Goal: Contribute content

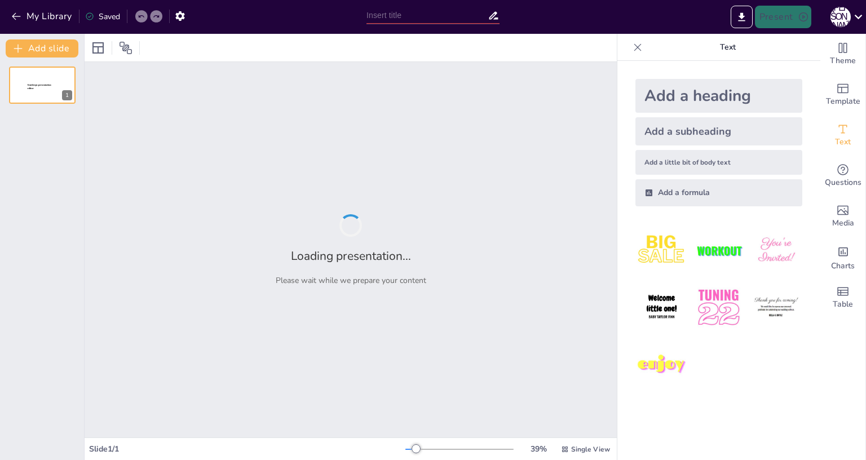
type input "[GEOGRAPHIC_DATA]: культурное наследие [GEOGRAPHIC_DATA]"
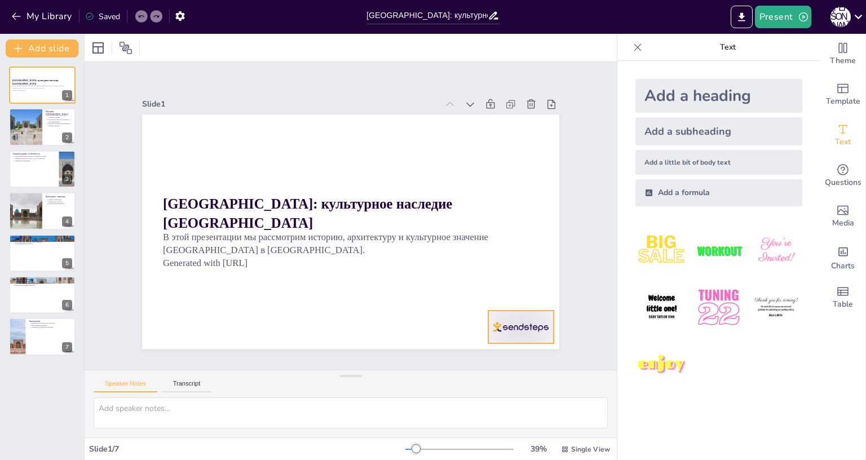
click at [493, 358] on div at bounding box center [460, 386] width 73 height 56
click at [52, 130] on div at bounding box center [42, 127] width 68 height 38
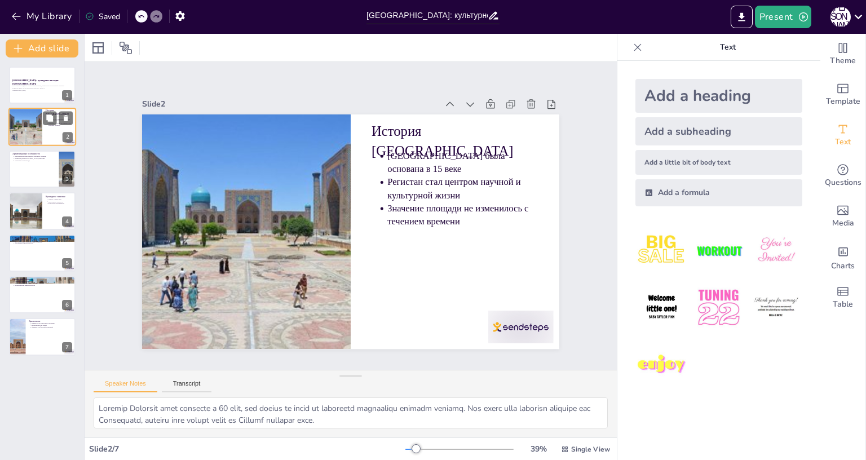
scroll to position [0, 0]
click at [37, 175] on div at bounding box center [42, 169] width 68 height 38
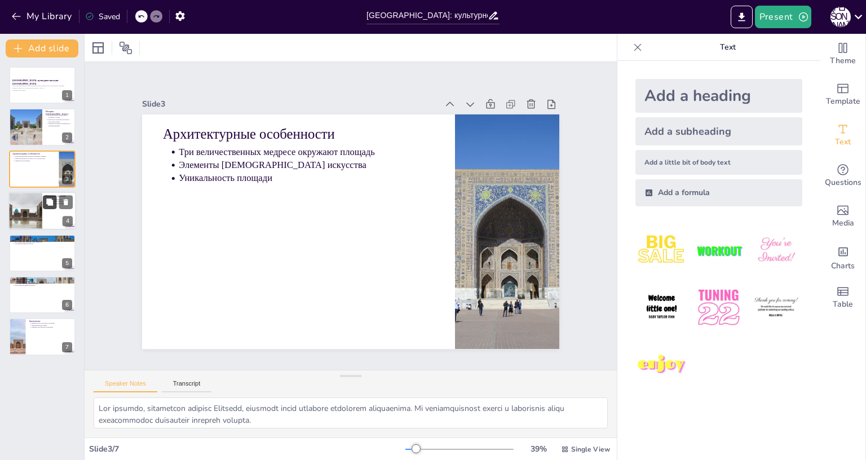
click at [48, 205] on icon at bounding box center [49, 201] width 7 height 7
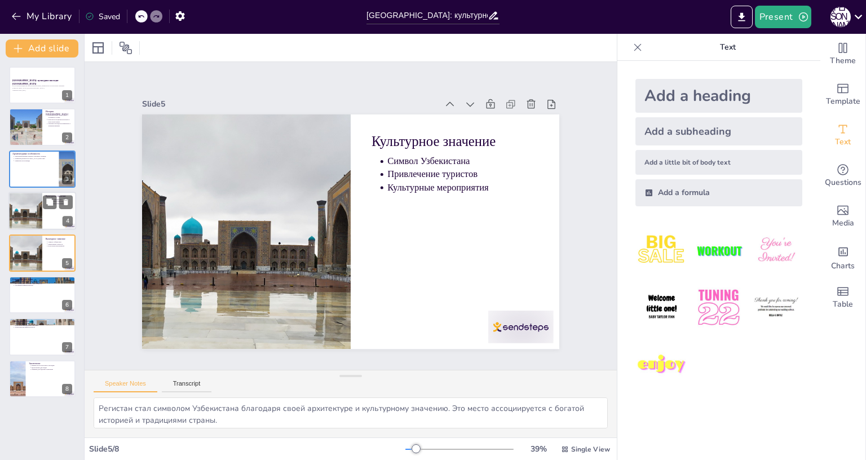
click at [36, 193] on div at bounding box center [25, 211] width 64 height 38
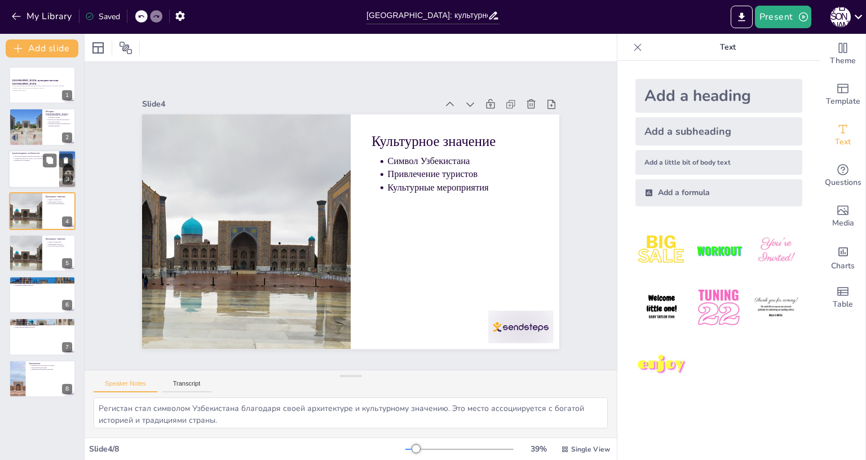
click at [36, 170] on div at bounding box center [42, 169] width 68 height 38
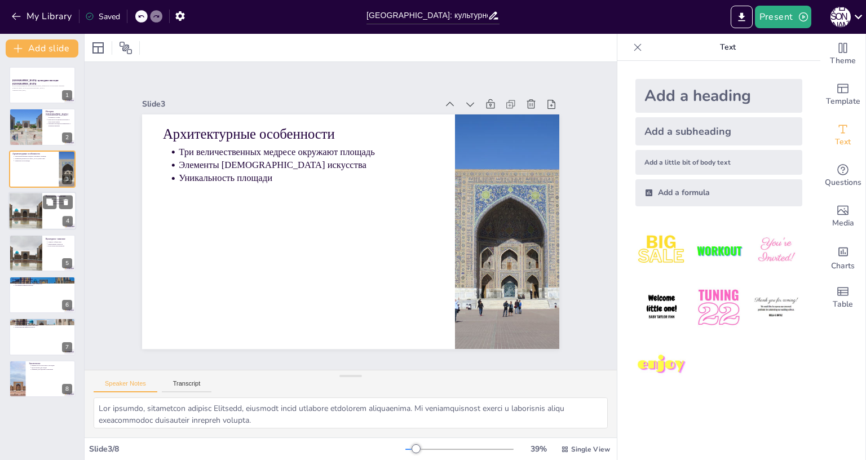
click at [35, 204] on div at bounding box center [25, 211] width 64 height 38
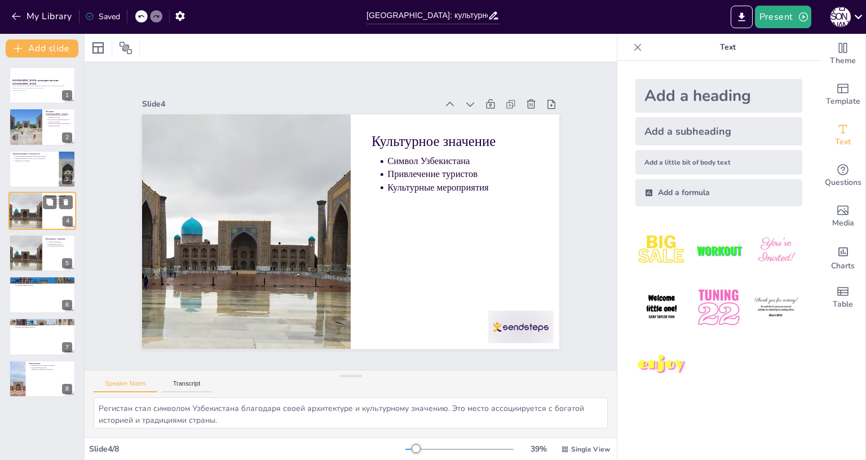
scroll to position [18, 0]
click at [46, 156] on icon at bounding box center [50, 160] width 8 height 8
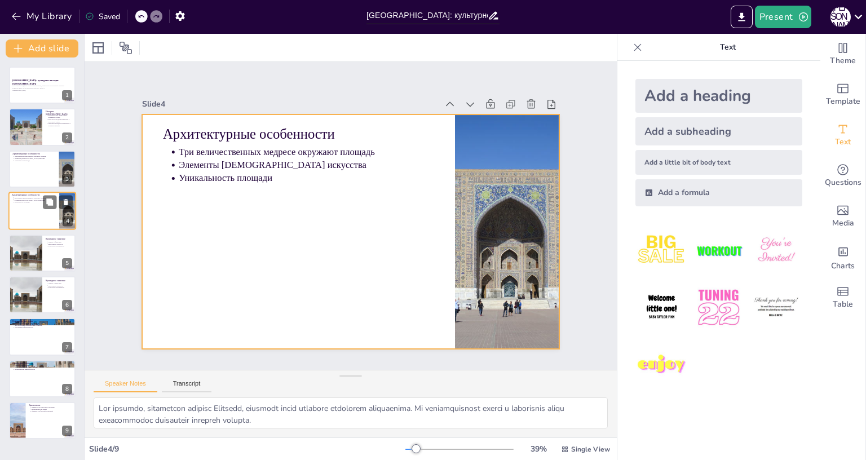
click at [33, 208] on div at bounding box center [42, 211] width 68 height 38
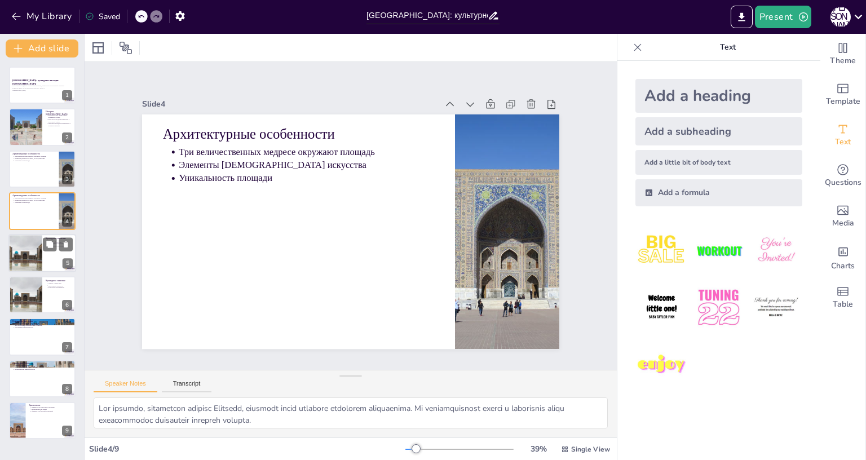
click at [25, 250] on div at bounding box center [25, 253] width 64 height 38
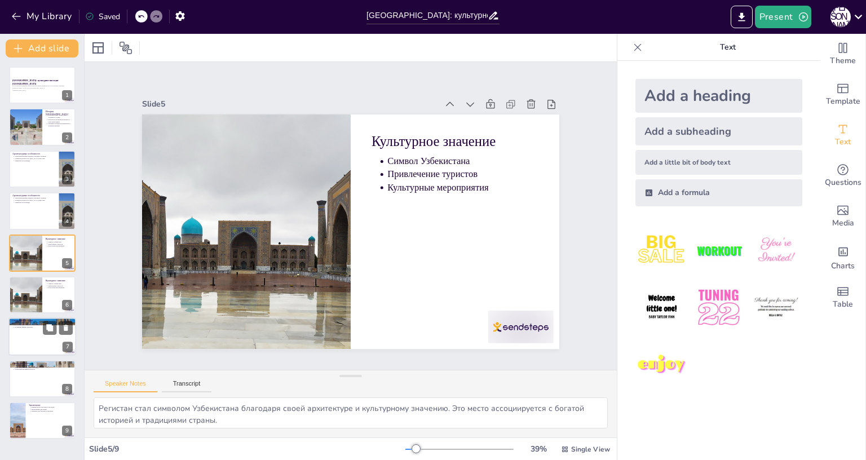
click at [26, 318] on div at bounding box center [42, 337] width 68 height 38
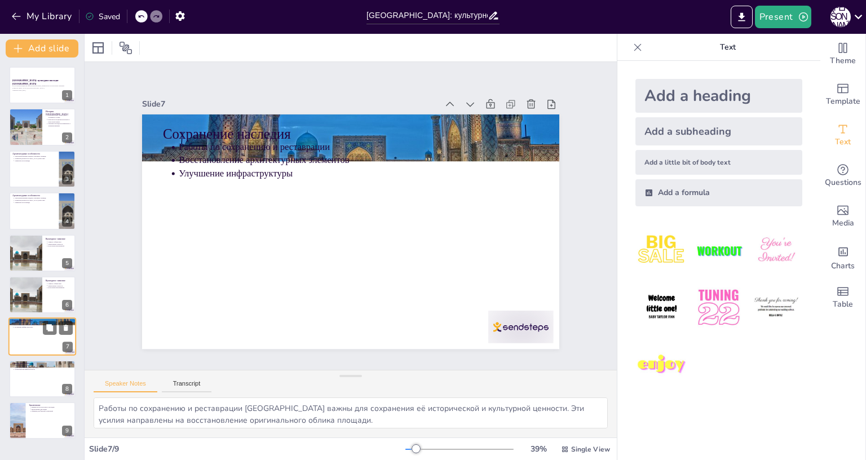
scroll to position [60, 0]
click at [42, 276] on div at bounding box center [25, 295] width 64 height 38
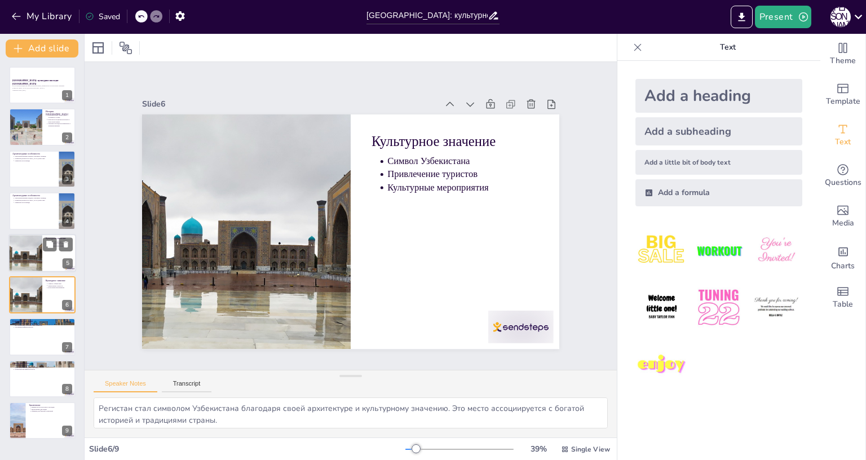
click at [37, 234] on div at bounding box center [25, 253] width 64 height 38
click at [34, 276] on div at bounding box center [25, 295] width 64 height 38
click at [31, 318] on div at bounding box center [42, 337] width 68 height 38
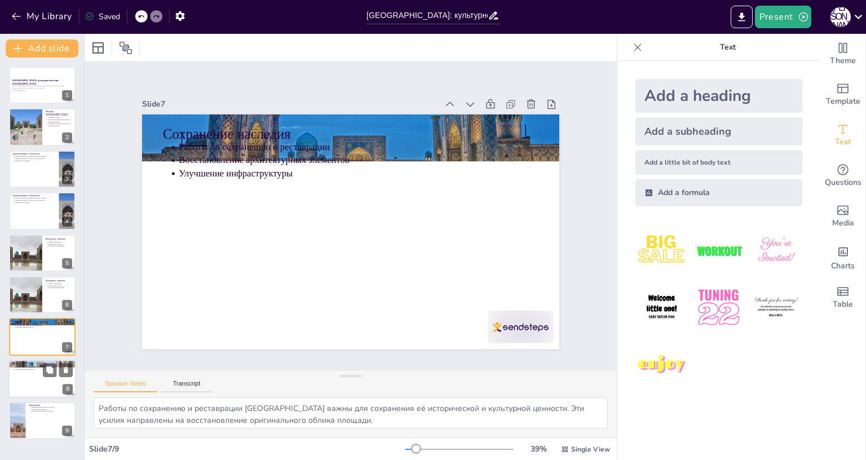
click at [38, 360] on div at bounding box center [42, 379] width 68 height 38
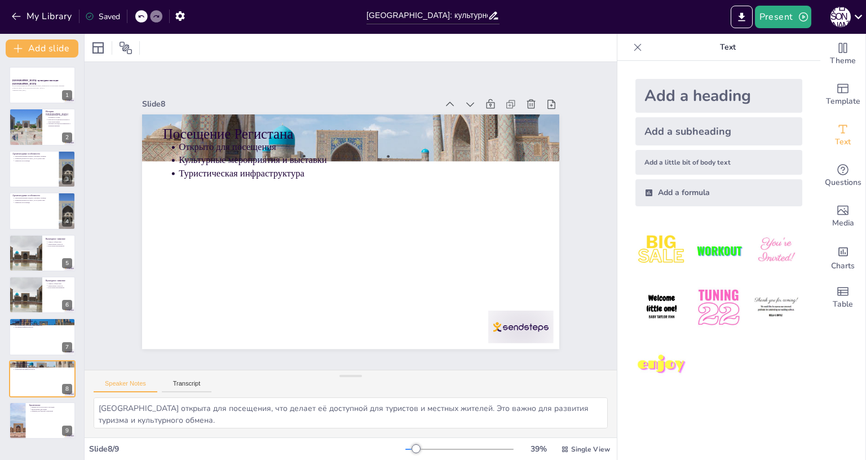
click at [37, 380] on div "[GEOGRAPHIC_DATA]: культурное наследие [GEOGRAPHIC_DATA] В этой презентации мы …" at bounding box center [42, 258] width 84 height 402
click at [626, 218] on div at bounding box center [718, 307] width 185 height 185
click at [12, 401] on div at bounding box center [17, 420] width 76 height 38
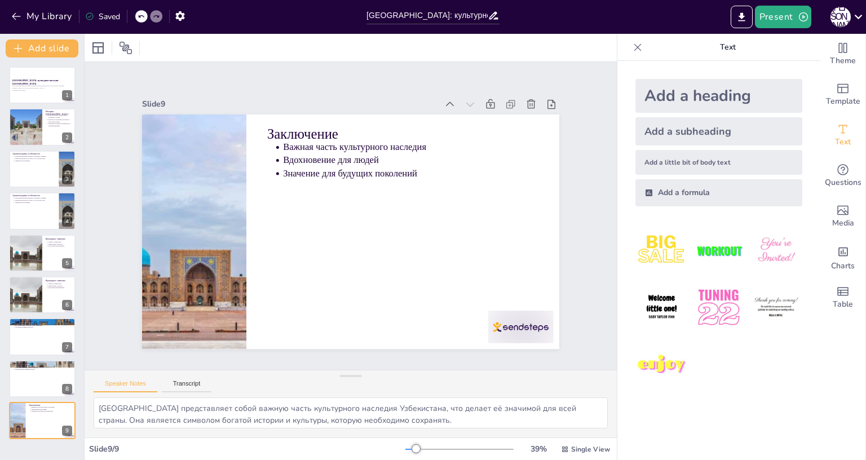
scroll to position [50, 0]
click at [42, 360] on div at bounding box center [42, 379] width 68 height 38
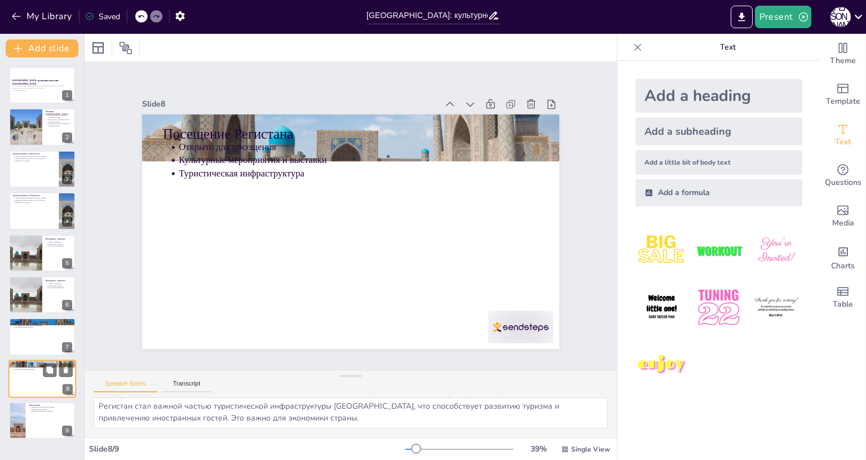
scroll to position [0, 0]
click at [36, 318] on div at bounding box center [42, 337] width 68 height 38
type textarea "Работы по сохранению и реставрации [GEOGRAPHIC_DATA] важны для сохранения её ис…"
